Goal: Transaction & Acquisition: Purchase product/service

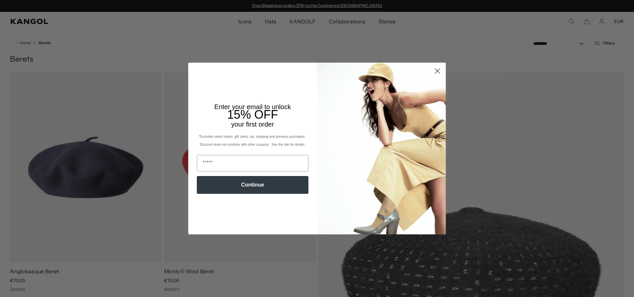
scroll to position [42, 0]
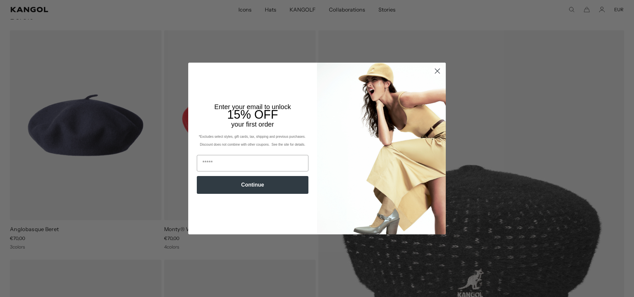
click at [434, 73] on circle "Close dialog" at bounding box center [437, 71] width 11 height 11
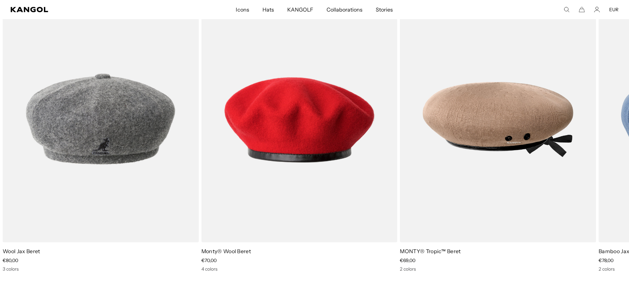
scroll to position [1061, 0]
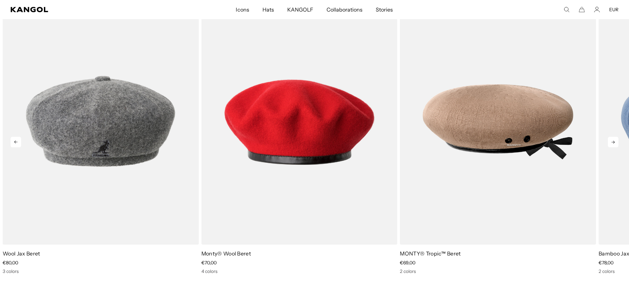
click at [613, 143] on icon at bounding box center [613, 142] width 11 height 11
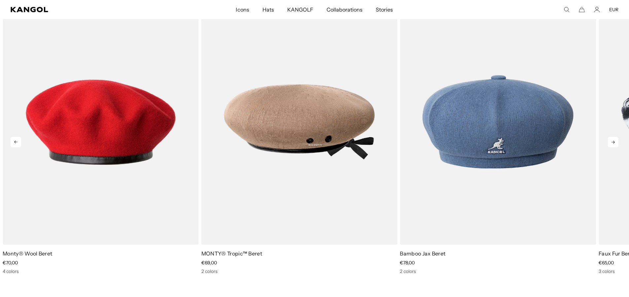
scroll to position [0, 136]
click at [613, 143] on icon at bounding box center [613, 142] width 11 height 11
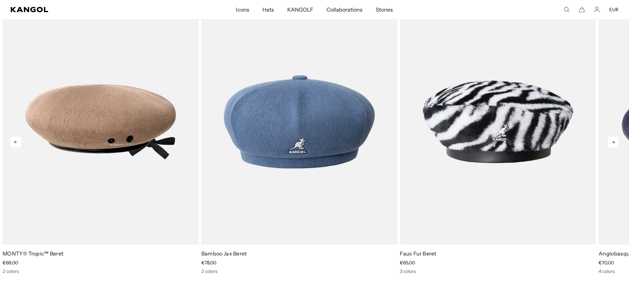
click at [613, 143] on icon at bounding box center [613, 142] width 11 height 11
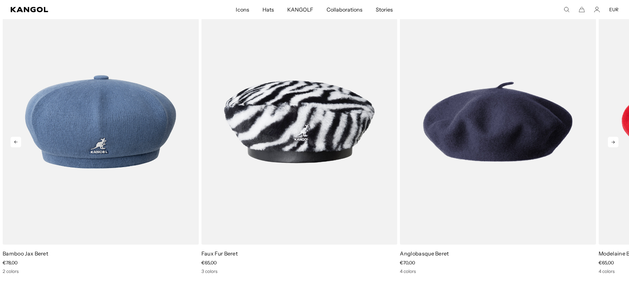
click at [613, 143] on icon at bounding box center [613, 142] width 11 height 11
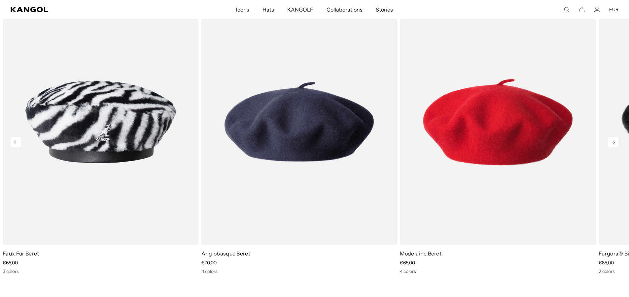
click at [613, 143] on icon at bounding box center [613, 142] width 11 height 11
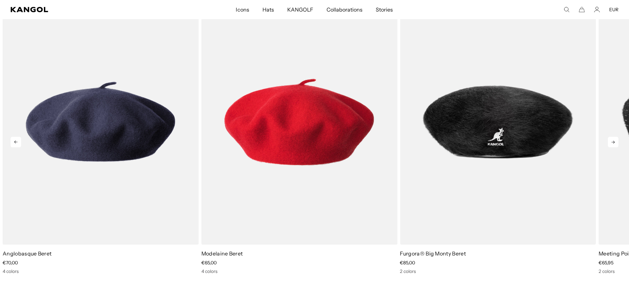
click at [613, 143] on icon at bounding box center [613, 142] width 11 height 11
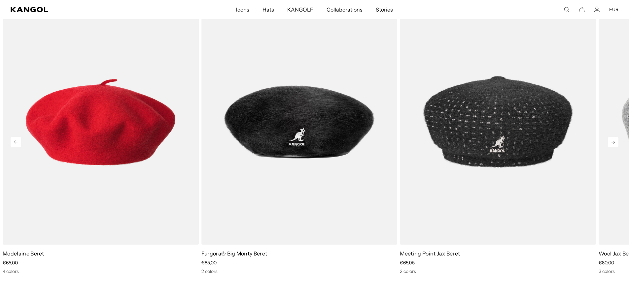
click at [613, 143] on icon at bounding box center [613, 142] width 11 height 11
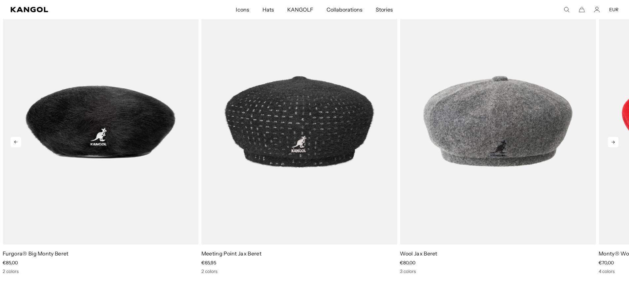
click at [613, 143] on icon at bounding box center [613, 142] width 11 height 11
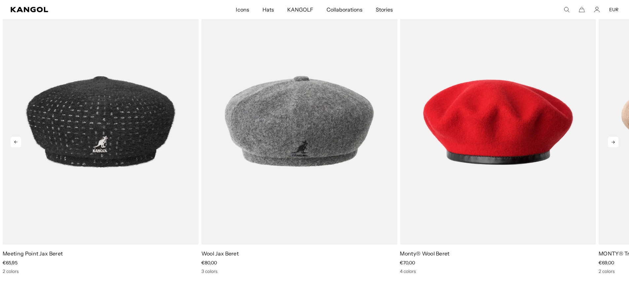
click at [613, 143] on icon at bounding box center [613, 142] width 11 height 11
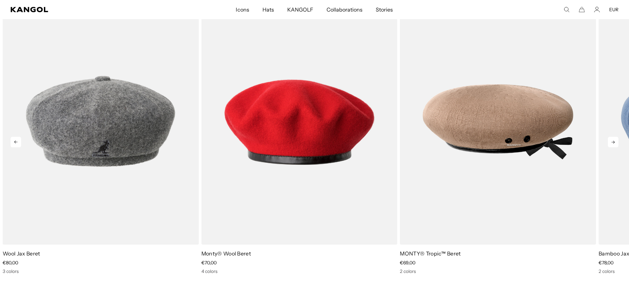
click at [613, 143] on icon at bounding box center [613, 142] width 11 height 11
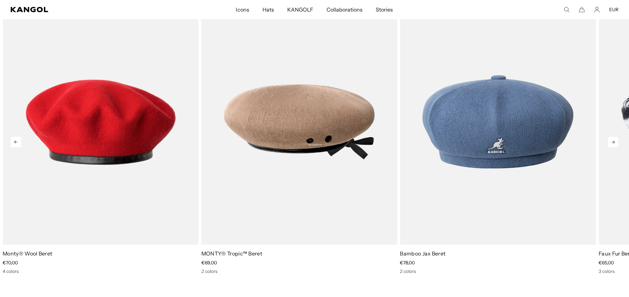
click at [613, 143] on icon at bounding box center [613, 142] width 11 height 11
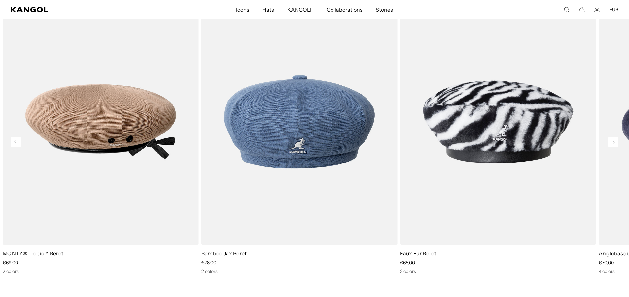
click at [613, 143] on icon at bounding box center [613, 142] width 11 height 11
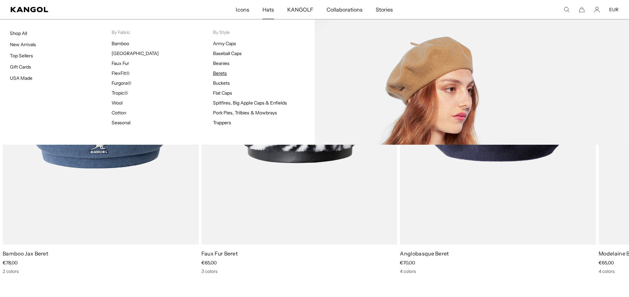
click at [222, 73] on link "Berets" at bounding box center [220, 73] width 14 height 6
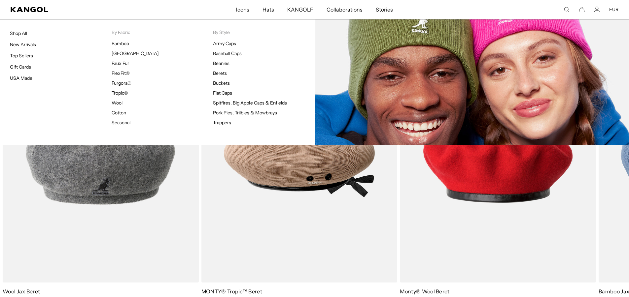
scroll to position [0, 136]
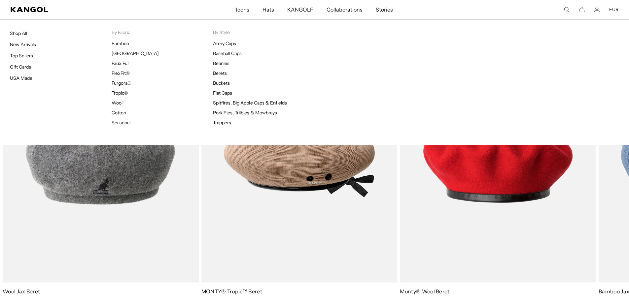
click at [30, 54] on link "Top Sellers" at bounding box center [21, 56] width 23 height 6
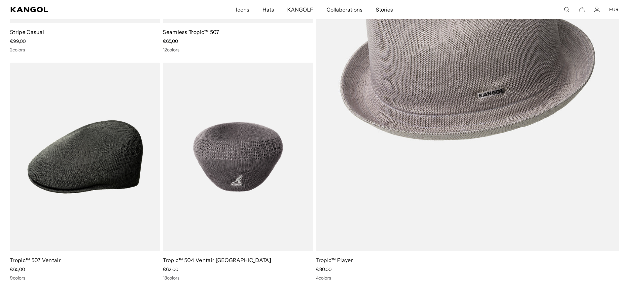
click at [242, 156] on img at bounding box center [238, 157] width 150 height 189
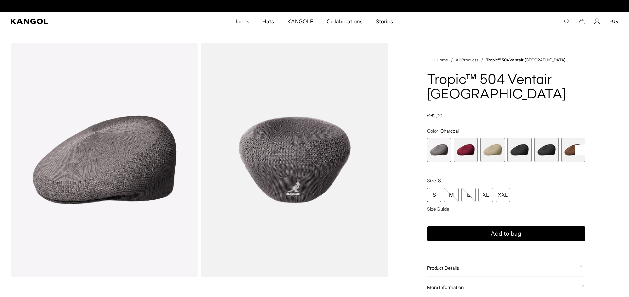
scroll to position [0, 136]
click at [549, 138] on span "5 of 16" at bounding box center [546, 150] width 24 height 24
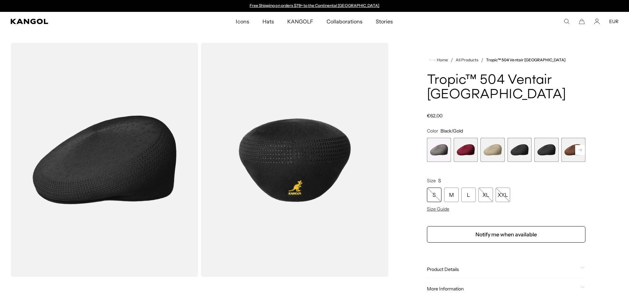
click at [520, 142] on span "4 of 16" at bounding box center [519, 150] width 24 height 24
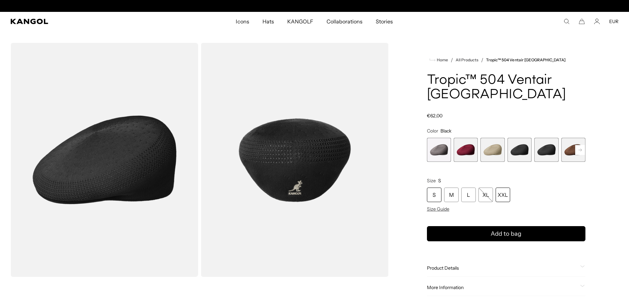
scroll to position [0, 136]
click at [548, 138] on span "5 of 16" at bounding box center [546, 150] width 24 height 24
click at [576, 145] on rect at bounding box center [580, 150] width 10 height 10
click at [577, 145] on rect at bounding box center [580, 150] width 10 height 10
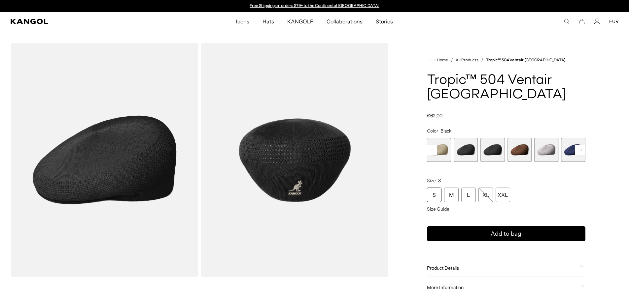
click at [577, 145] on rect at bounding box center [580, 150] width 10 height 10
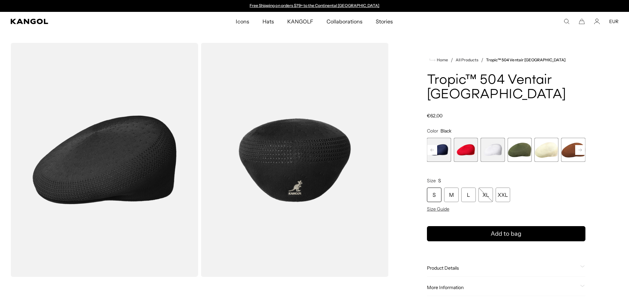
click at [577, 145] on rect at bounding box center [580, 150] width 10 height 10
click at [578, 145] on rect at bounding box center [580, 150] width 10 height 10
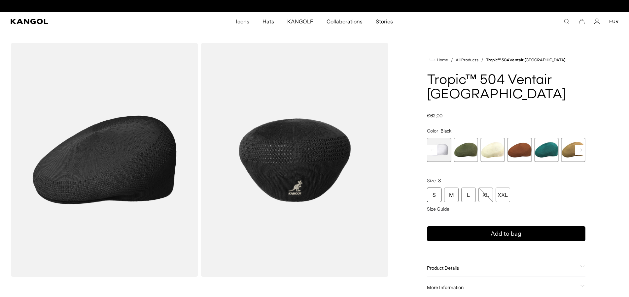
click at [578, 145] on rect at bounding box center [580, 150] width 10 height 10
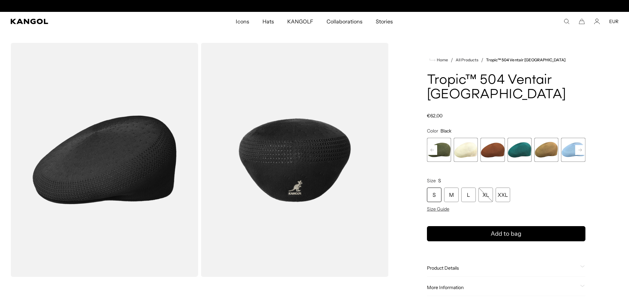
scroll to position [0, 136]
click at [578, 138] on span "16 of 16" at bounding box center [573, 150] width 24 height 24
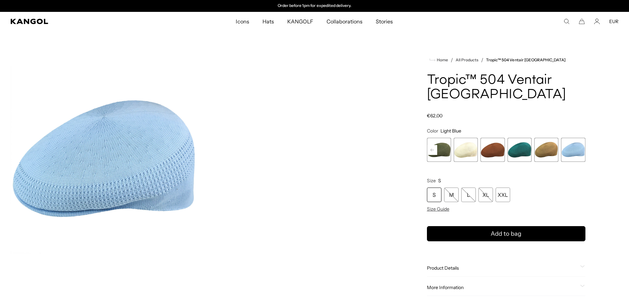
click at [433, 145] on rect at bounding box center [432, 150] width 10 height 10
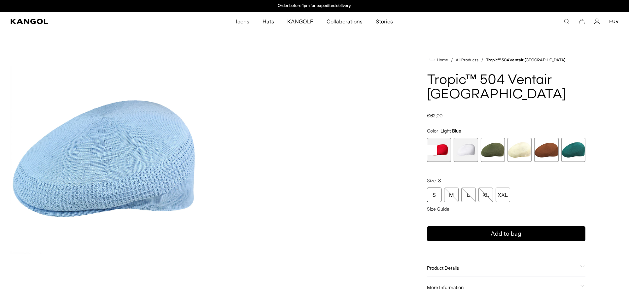
click at [433, 145] on rect at bounding box center [432, 150] width 10 height 10
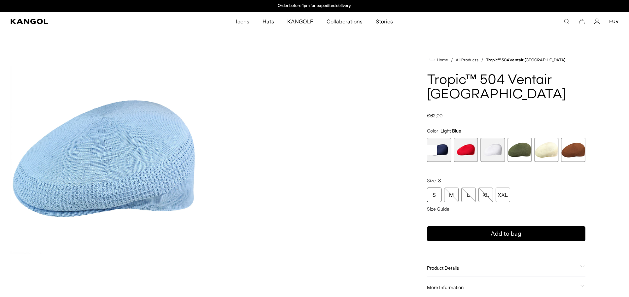
click at [433, 145] on rect at bounding box center [432, 150] width 10 height 10
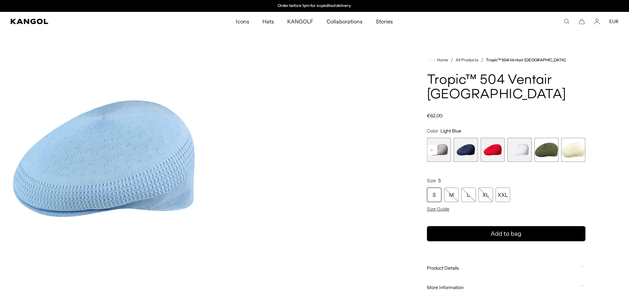
click at [433, 145] on rect at bounding box center [432, 150] width 10 height 10
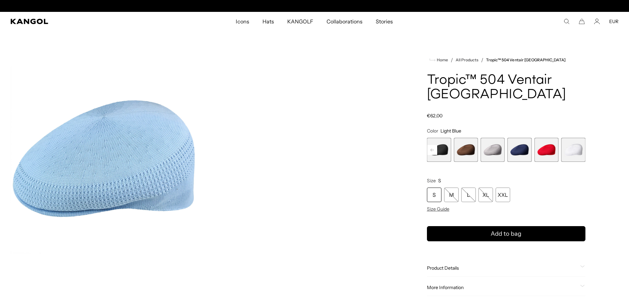
click at [433, 145] on rect at bounding box center [432, 150] width 10 height 10
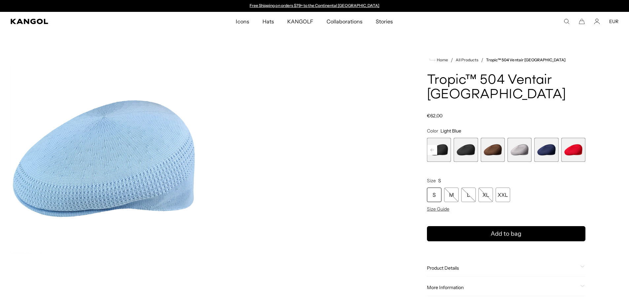
click at [434, 145] on rect at bounding box center [432, 150] width 10 height 10
click at [492, 138] on span "4 of 16" at bounding box center [492, 150] width 24 height 24
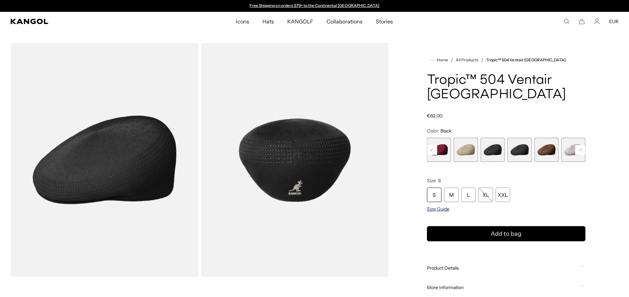
click at [439, 206] on span "Size Guide" at bounding box center [438, 209] width 22 height 6
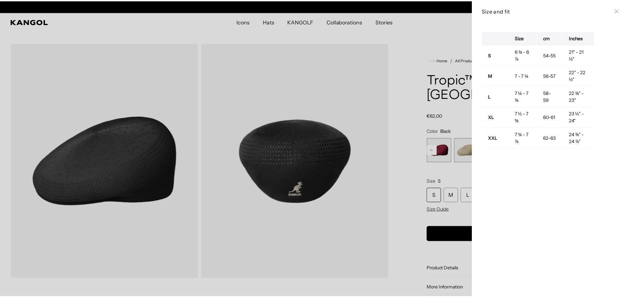
scroll to position [0, 136]
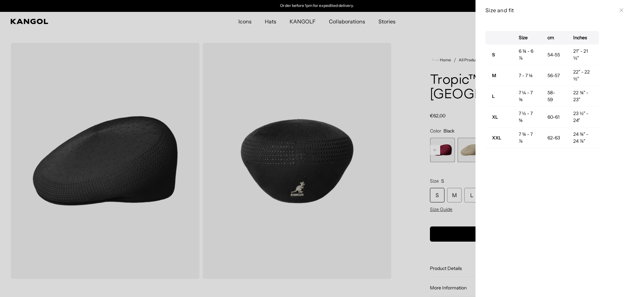
click at [364, 118] on div at bounding box center [317, 148] width 634 height 297
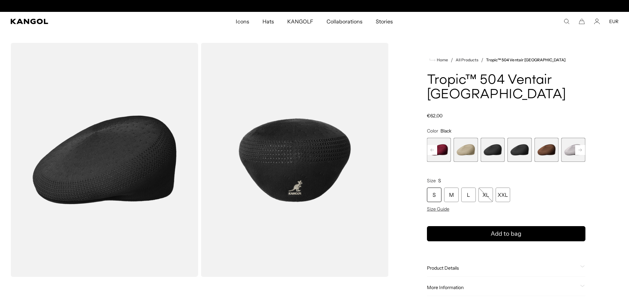
scroll to position [0, 0]
